Goal: Task Accomplishment & Management: Manage account settings

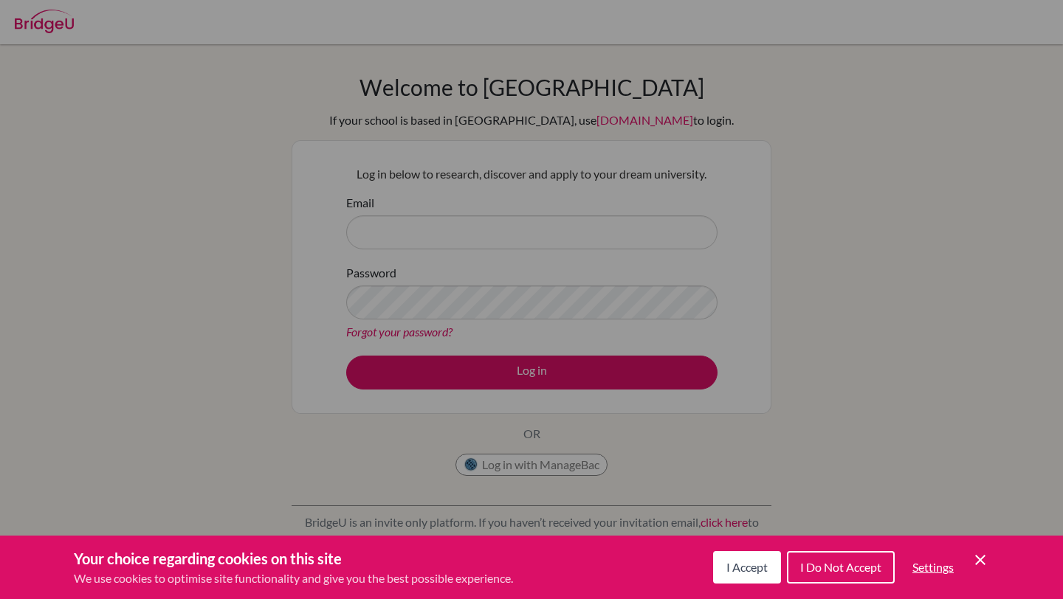
click at [731, 571] on span "I Accept" at bounding box center [746, 567] width 41 height 14
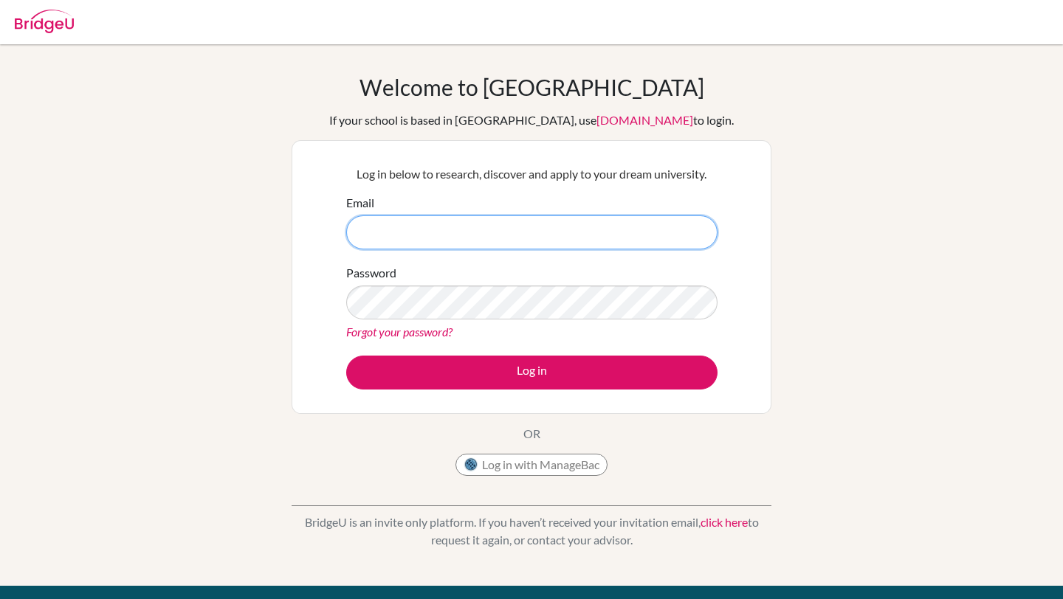
click at [410, 237] on input "Email" at bounding box center [531, 233] width 371 height 34
type input "[EMAIL_ADDRESS][DOMAIN_NAME]"
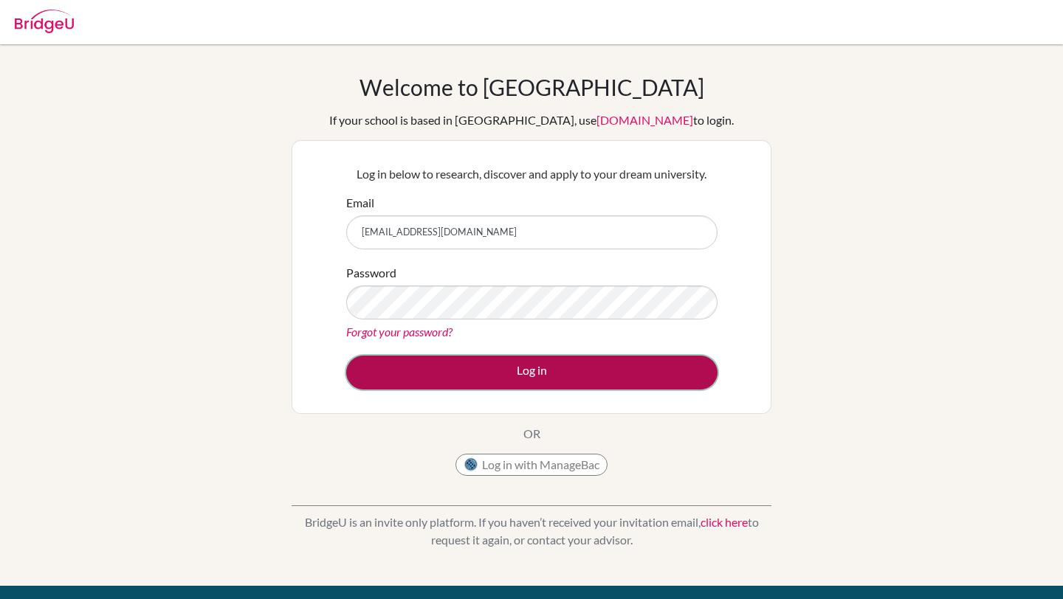
click at [481, 386] on button "Log in" at bounding box center [531, 373] width 371 height 34
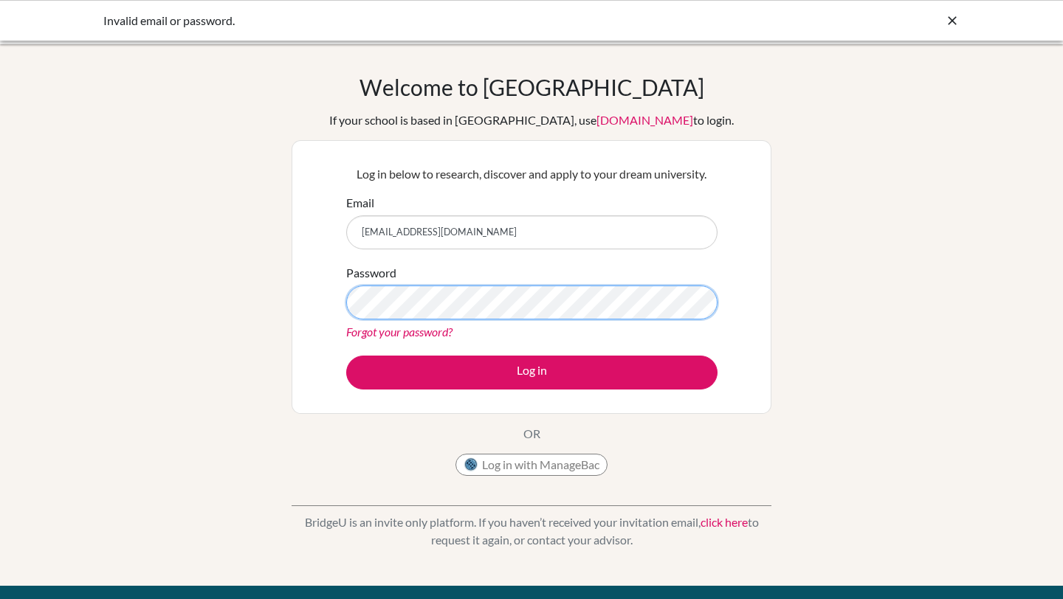
click at [346, 356] on button "Log in" at bounding box center [531, 373] width 371 height 34
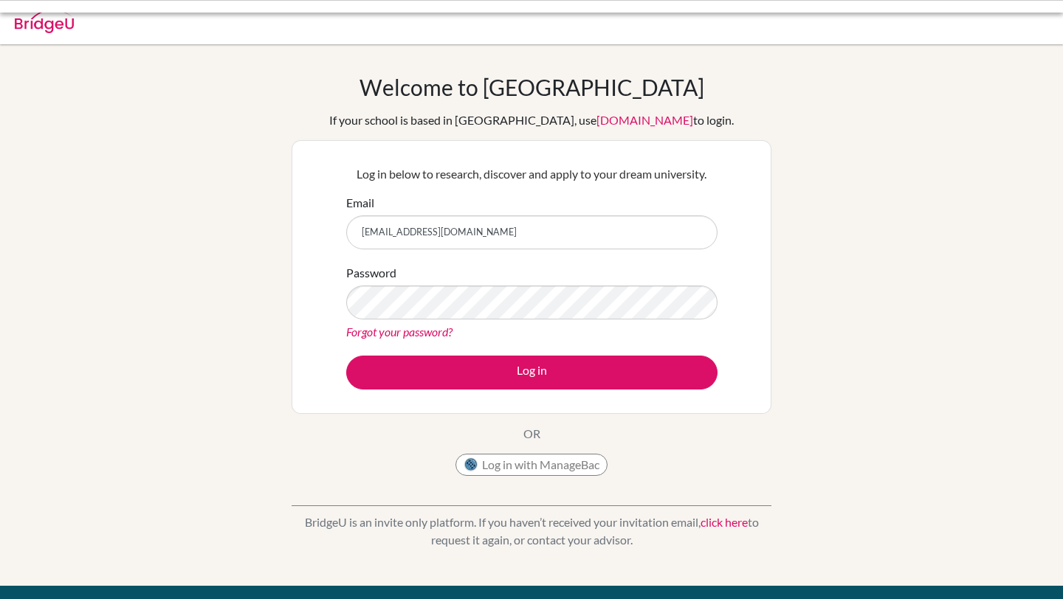
click at [493, 369] on button "Log in" at bounding box center [531, 373] width 371 height 34
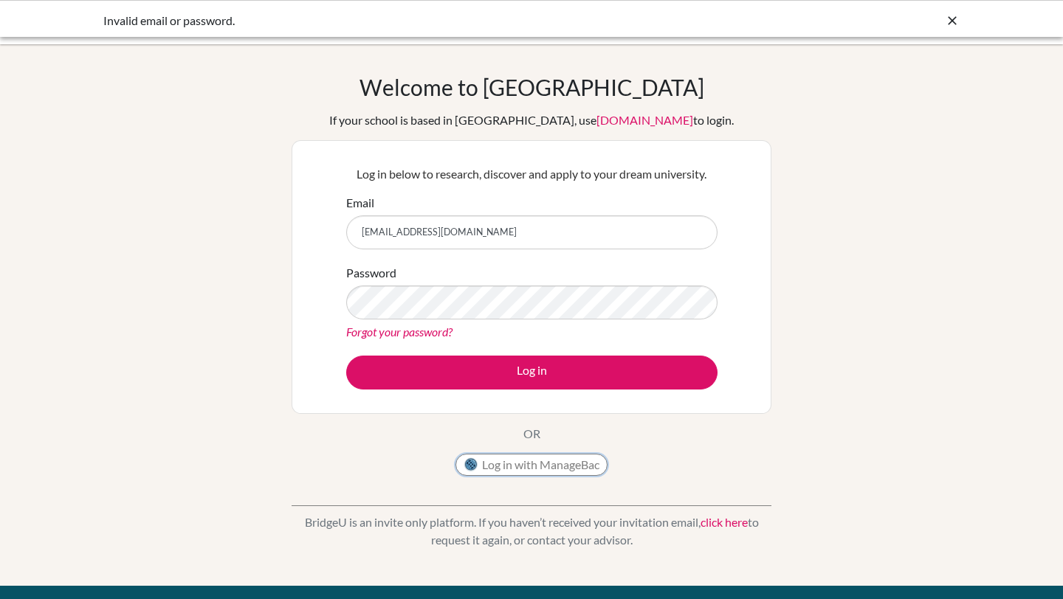
click at [535, 471] on button "Log in with ManageBac" at bounding box center [531, 465] width 152 height 22
click at [295, 300] on div "Log in below to research, discover and apply to your dream university. Email [E…" at bounding box center [532, 277] width 480 height 274
click at [346, 356] on button "Log in" at bounding box center [531, 373] width 371 height 34
click at [413, 335] on link "Forgot your password?" at bounding box center [399, 332] width 106 height 14
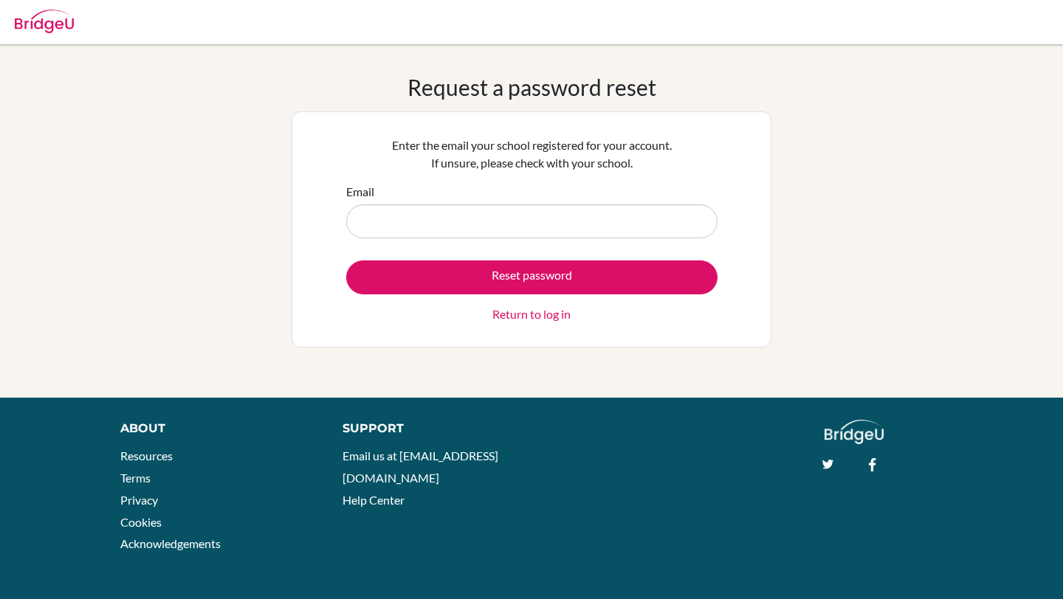
click at [425, 230] on input "Email" at bounding box center [531, 221] width 371 height 34
type input "DIA250008@diaestudents.com"
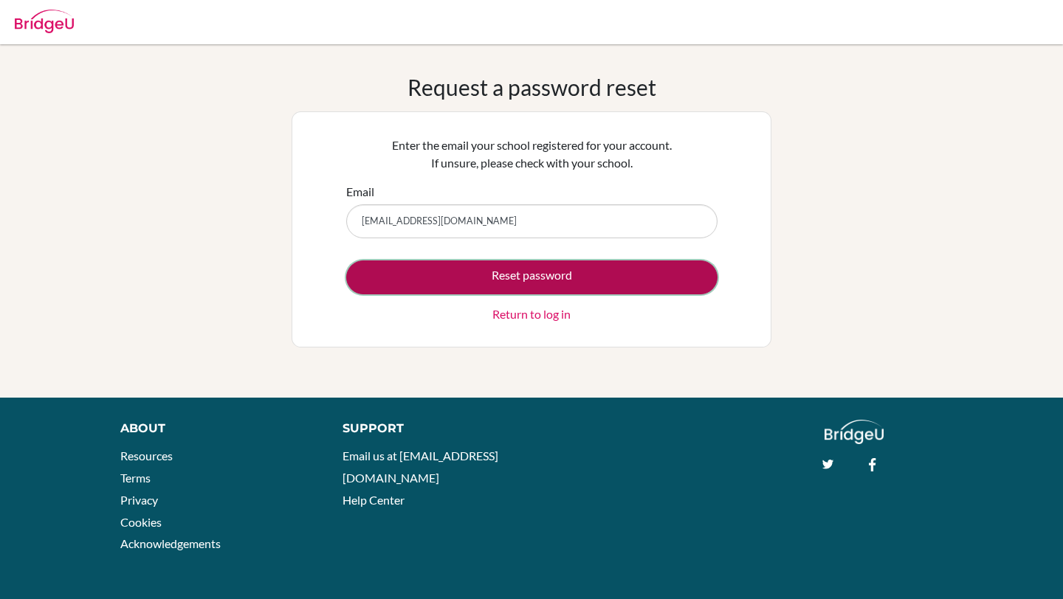
click at [475, 286] on button "Reset password" at bounding box center [531, 278] width 371 height 34
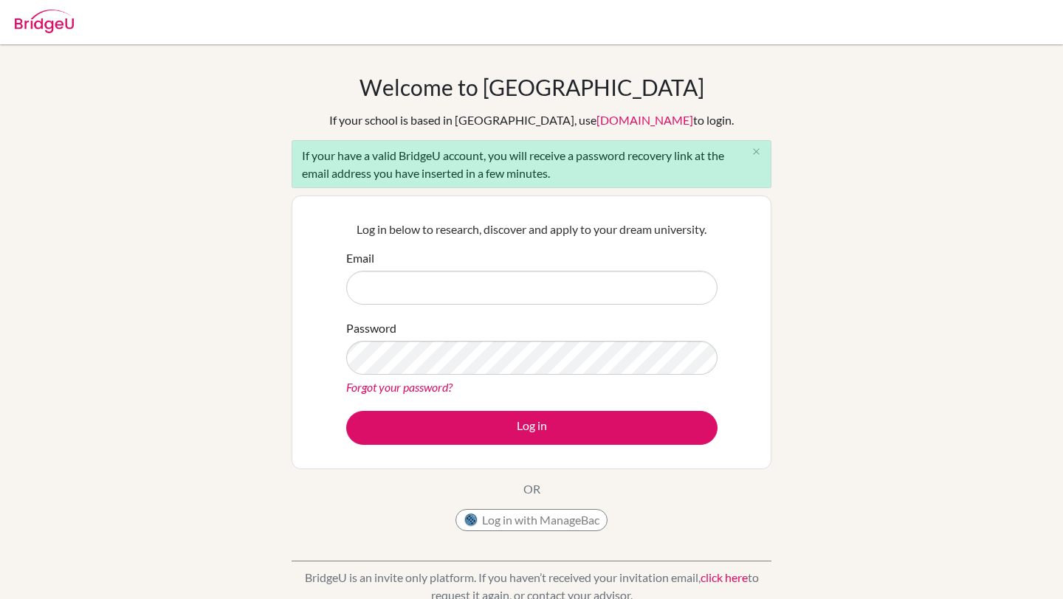
click at [475, 283] on input "Email" at bounding box center [531, 288] width 371 height 34
type input "DIA250008@diaestudents.com"
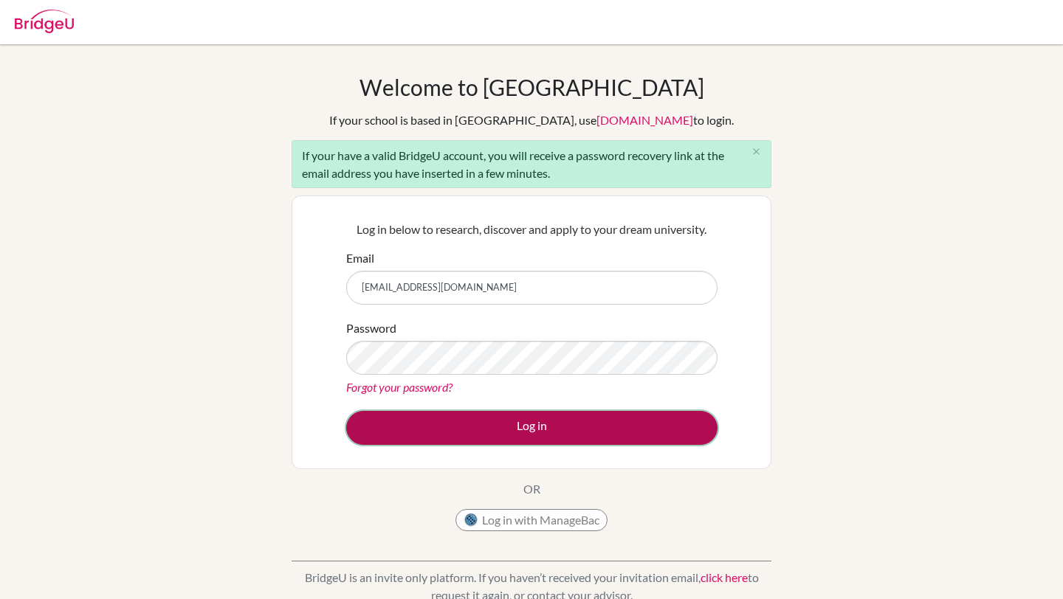
click at [527, 428] on button "Log in" at bounding box center [531, 428] width 371 height 34
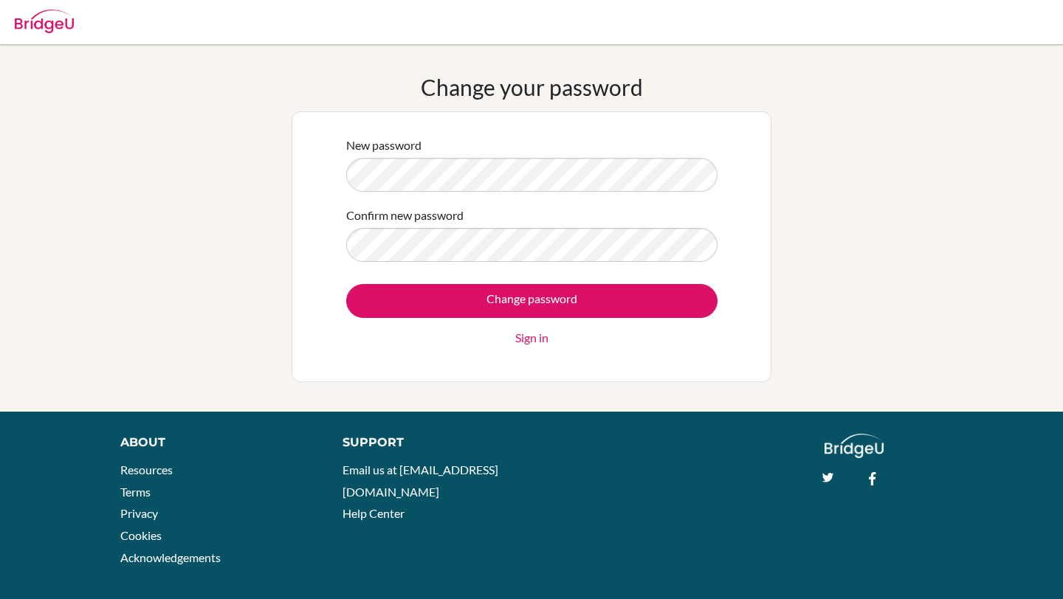
click at [297, 169] on div "New password Confirm new password Change password Sign in" at bounding box center [532, 246] width 480 height 271
click at [294, 168] on div "New password Confirm new password Change password Sign in" at bounding box center [532, 246] width 480 height 271
click at [789, 210] on div "Change your password New password Confirm new password Change password Sign in" at bounding box center [531, 228] width 1063 height 309
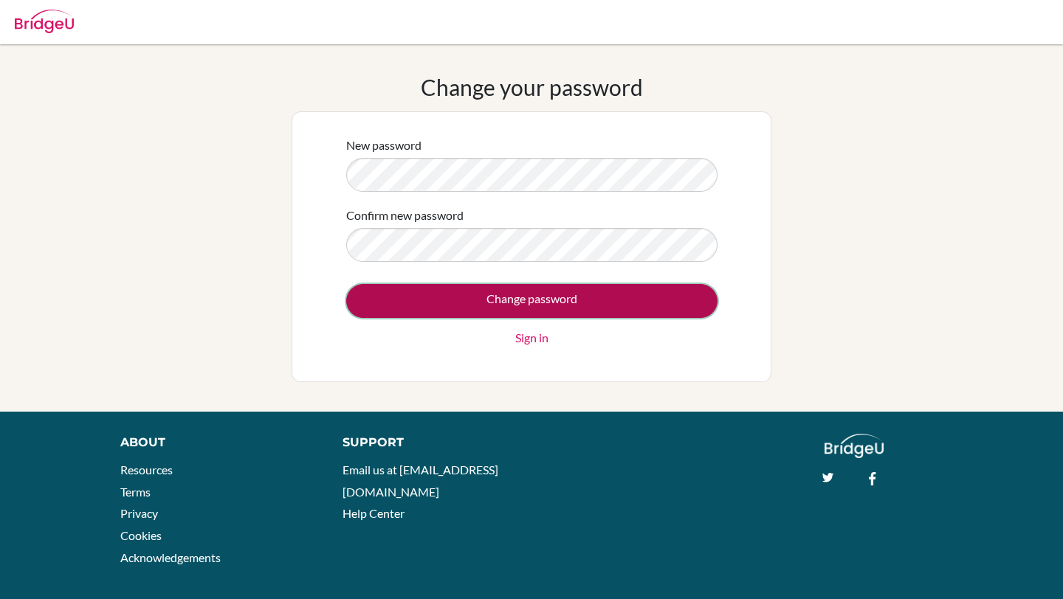
click at [672, 300] on input "Change password" at bounding box center [531, 301] width 371 height 34
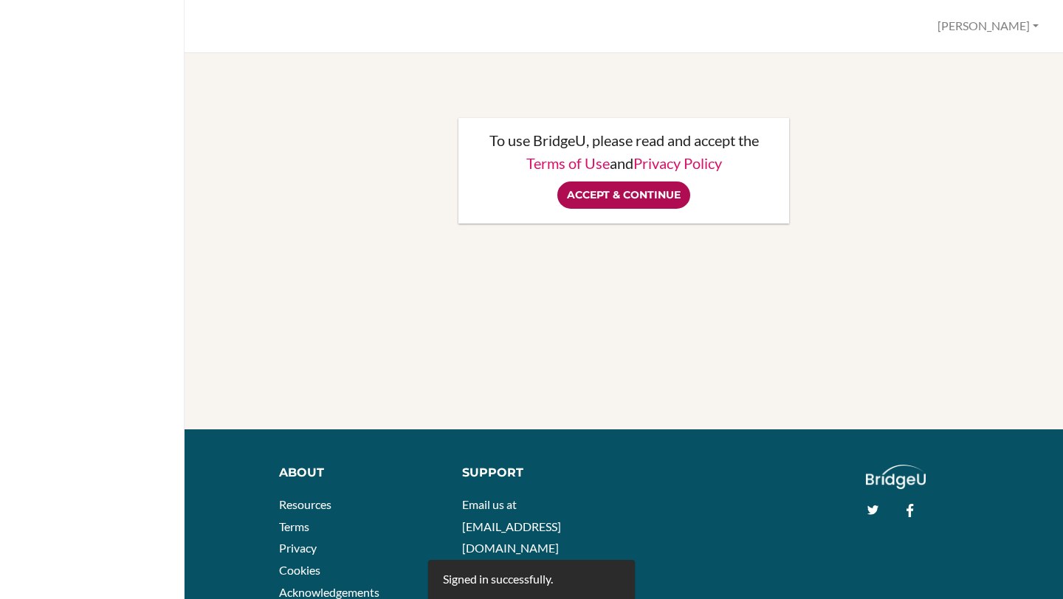
click at [579, 192] on input "Accept & Continue" at bounding box center [623, 195] width 133 height 27
